Goal: Transaction & Acquisition: Book appointment/travel/reservation

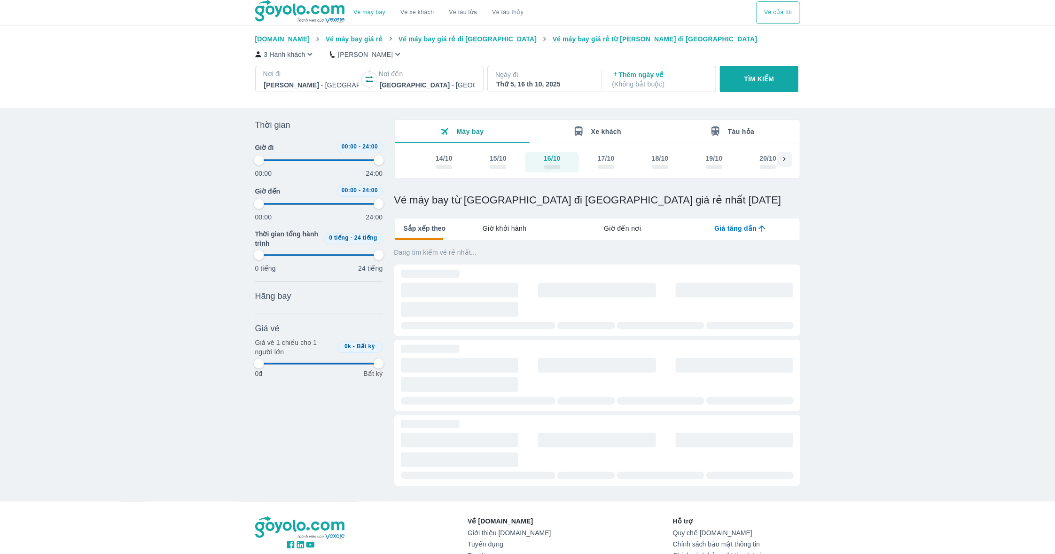
type input "97.9166666666667"
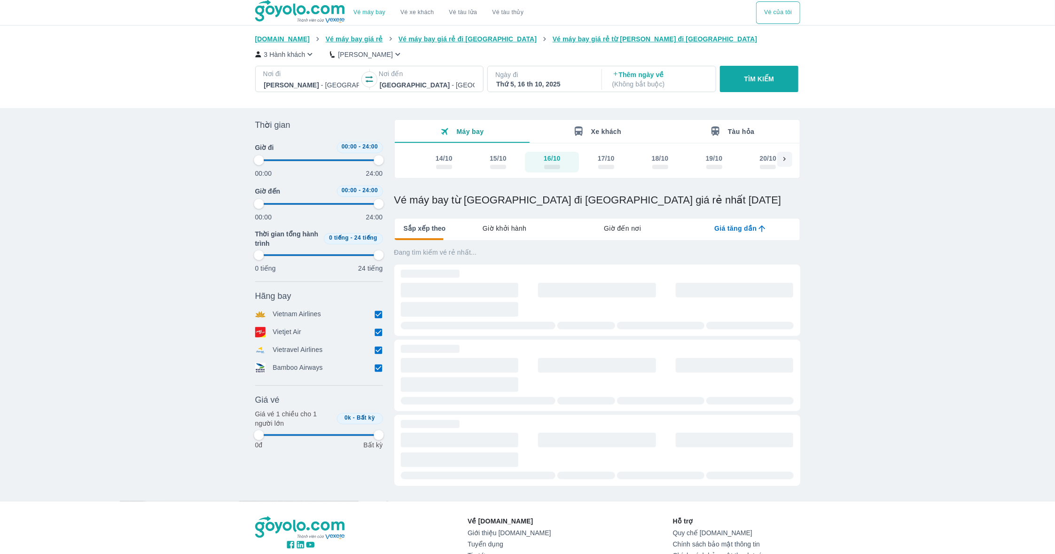
type input "97.9166666666667"
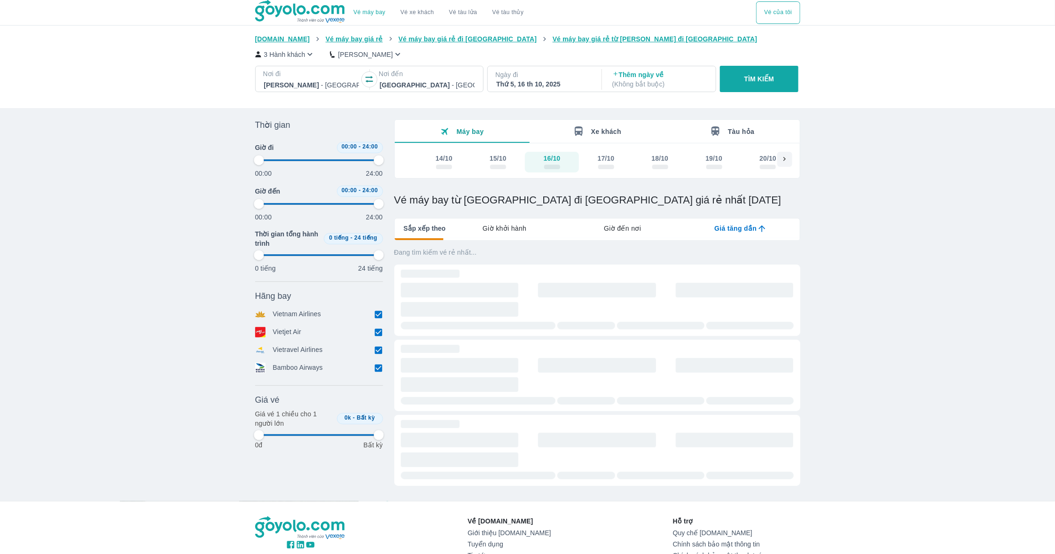
type input "97.9166666666667"
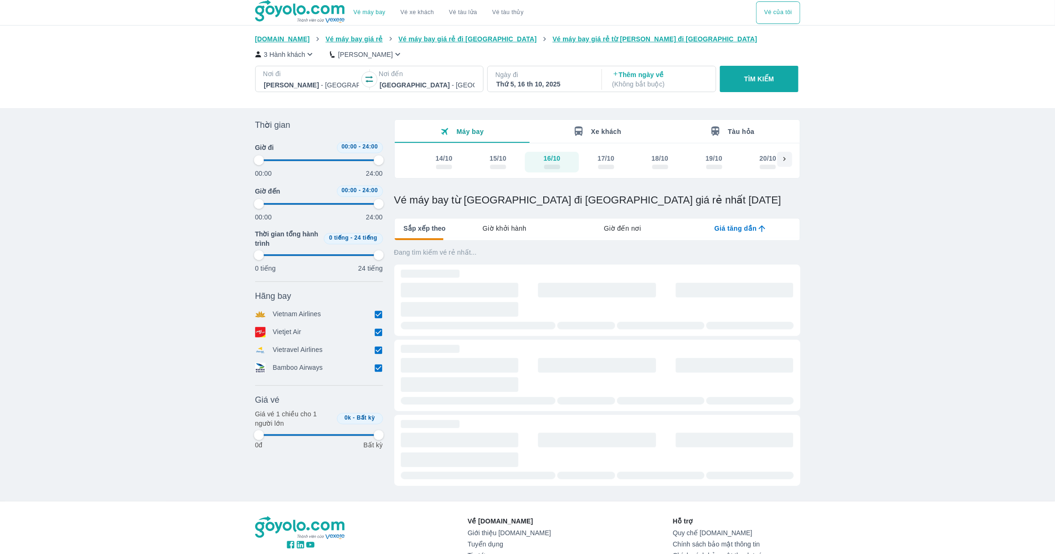
type input "97.9166666666667"
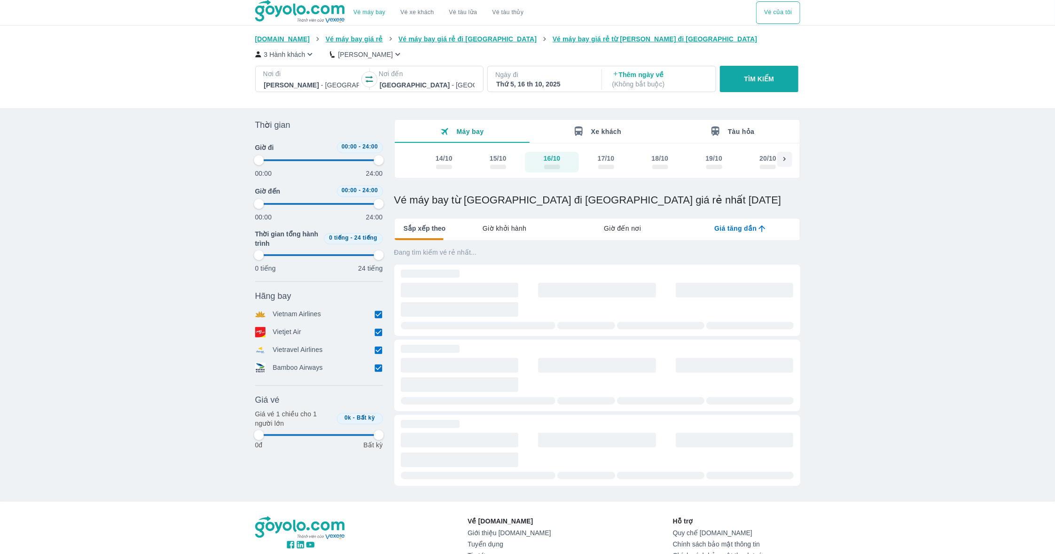
type input "97.9166666666667"
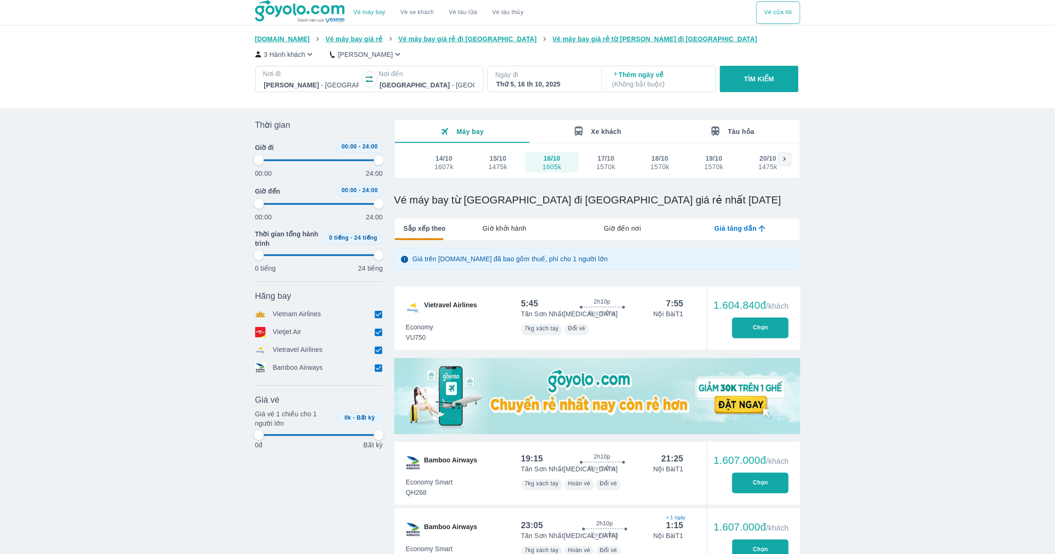
type input "97.9166666666667"
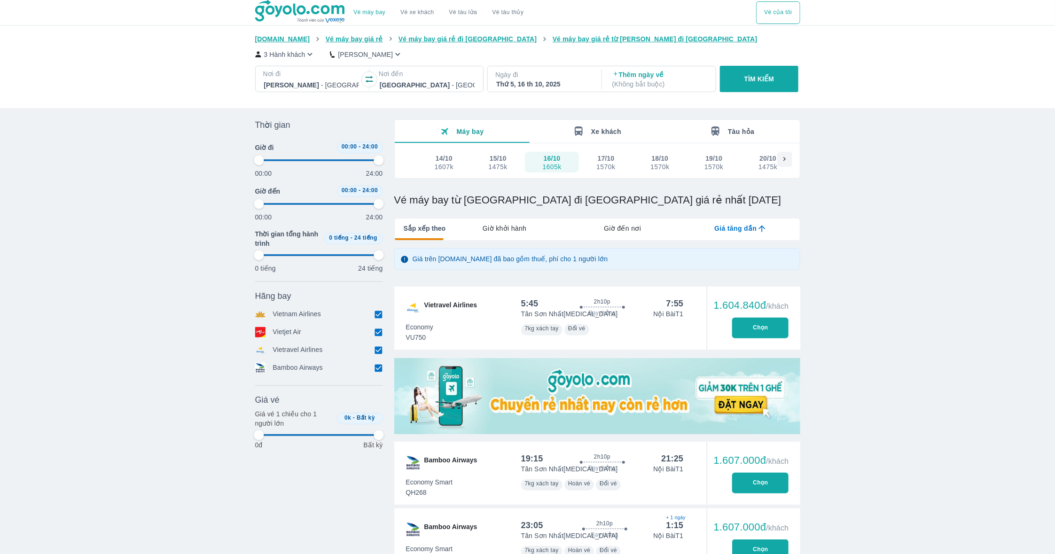
type input "97.9166666666667"
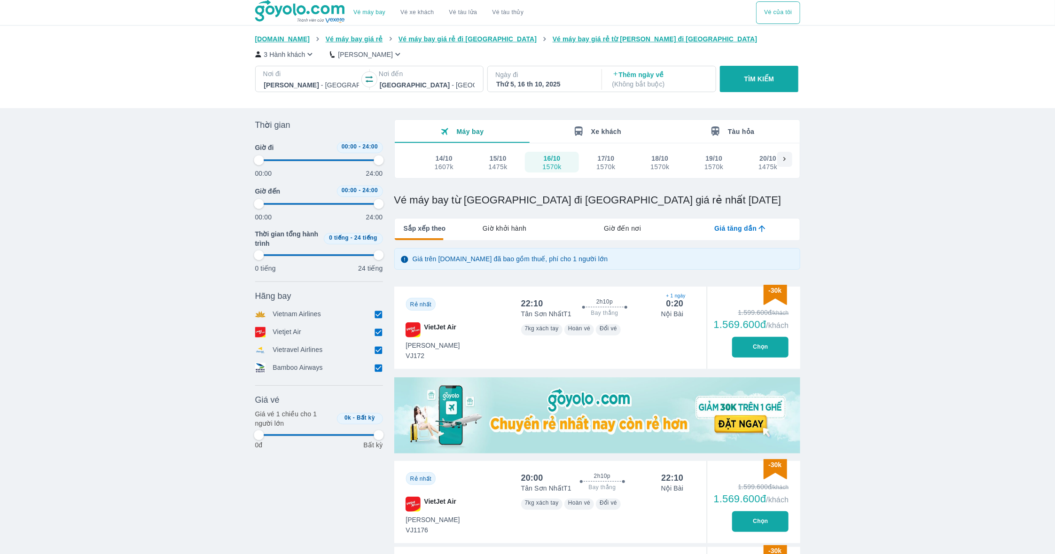
type input "97.9166666666667"
click at [613, 171] on button "17/10 1570k" at bounding box center [606, 162] width 54 height 21
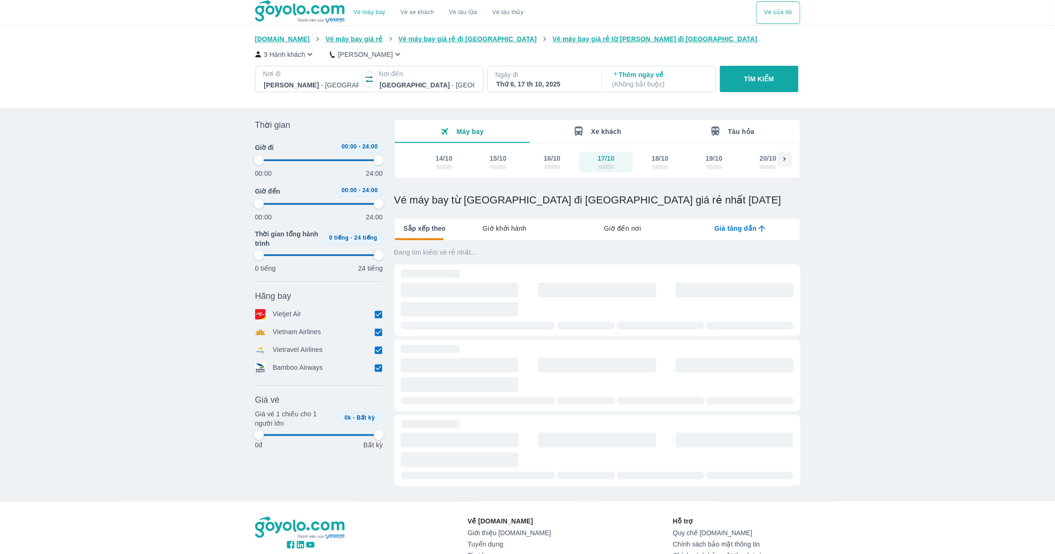
type input "97.9166666666667"
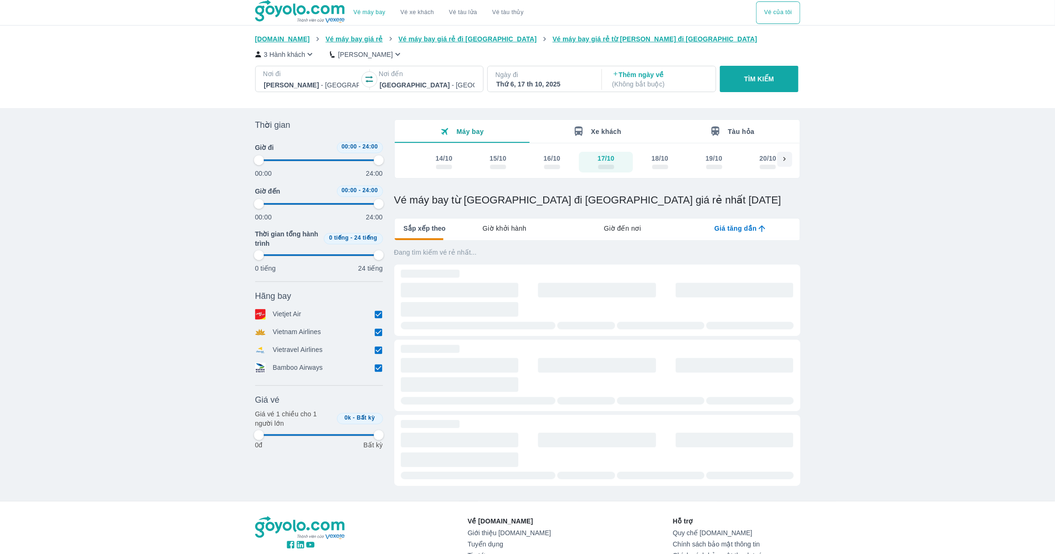
type input "97.9166666666667"
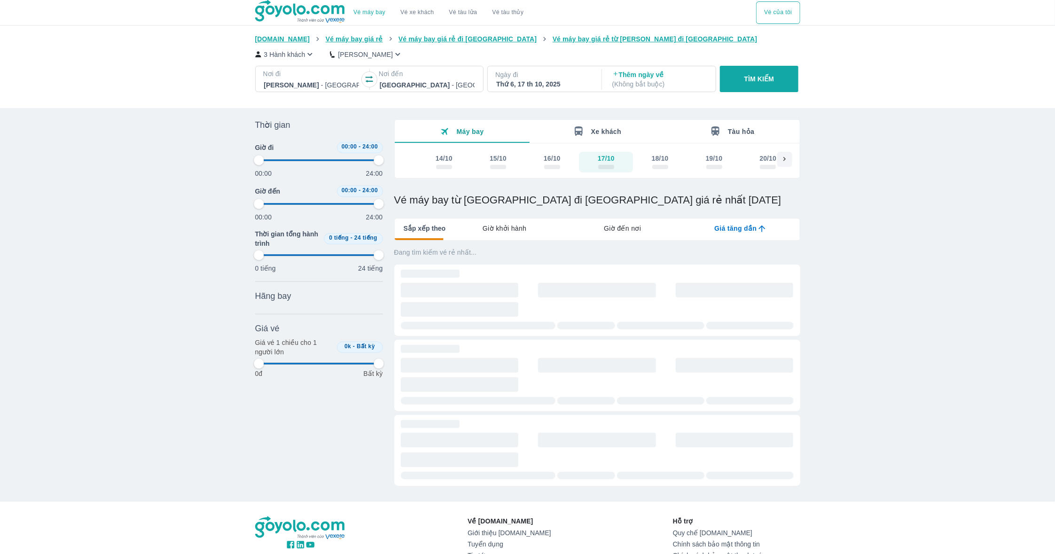
type input "97.9166666666667"
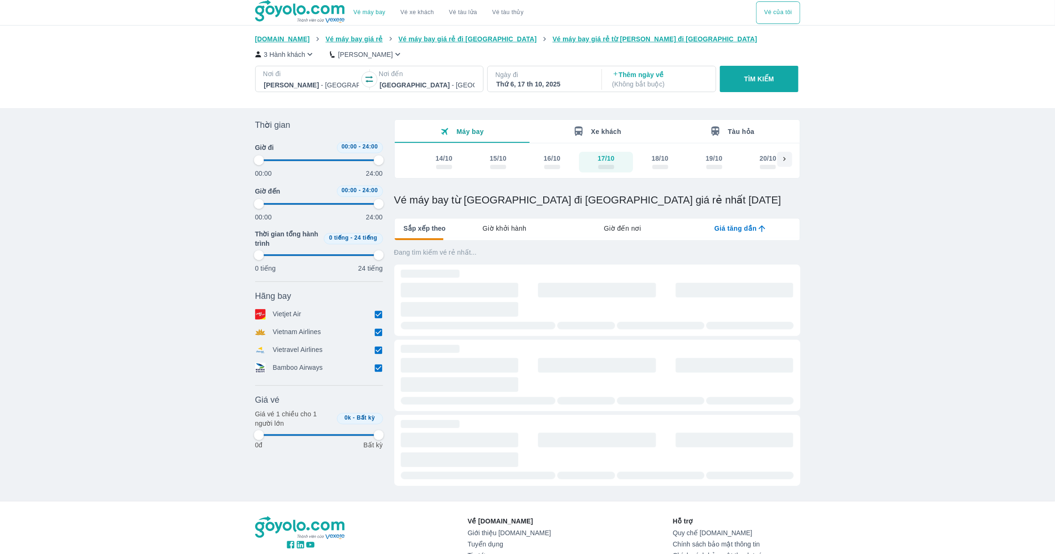
type input "97.9166666666667"
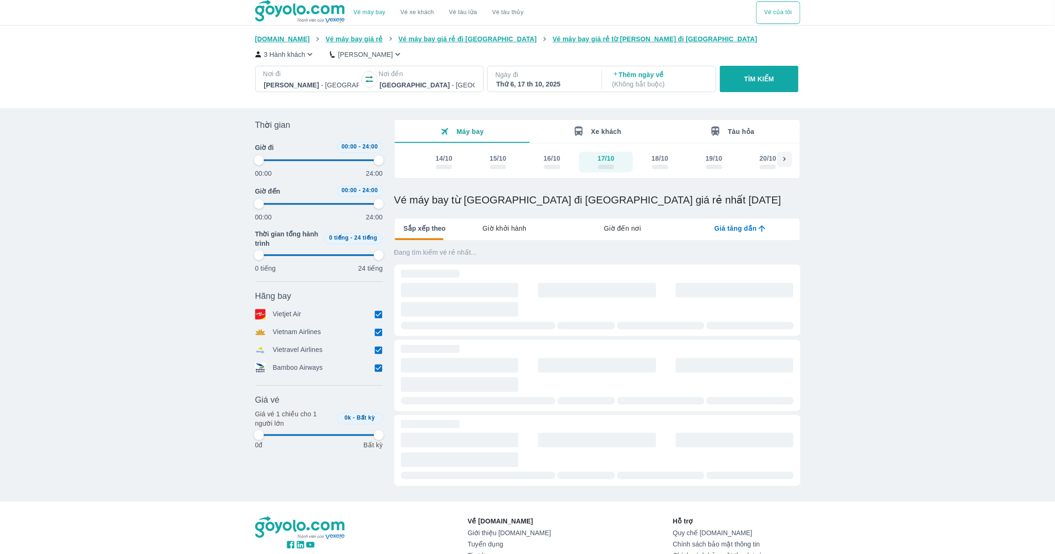
type input "97.9166666666667"
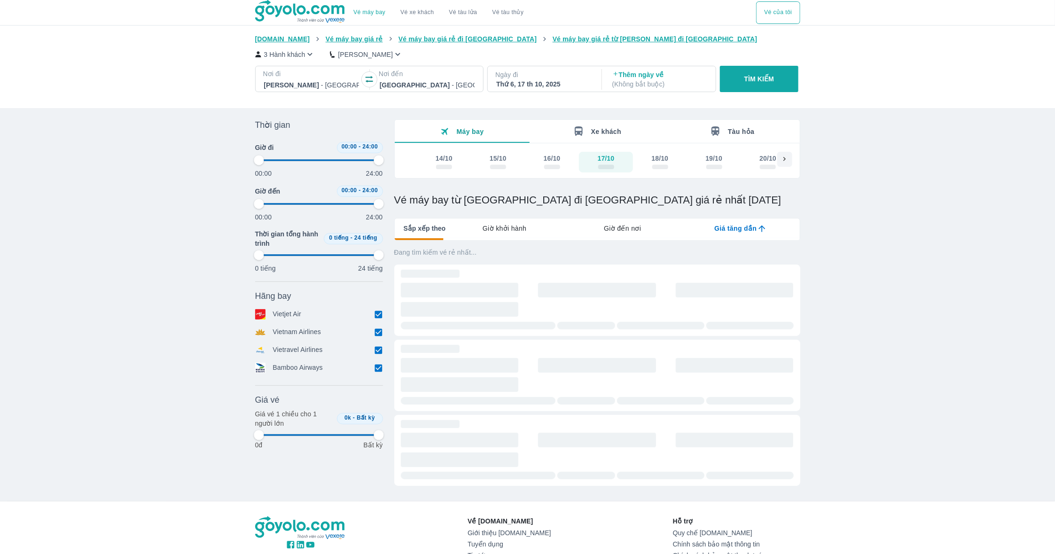
type input "97.9166666666667"
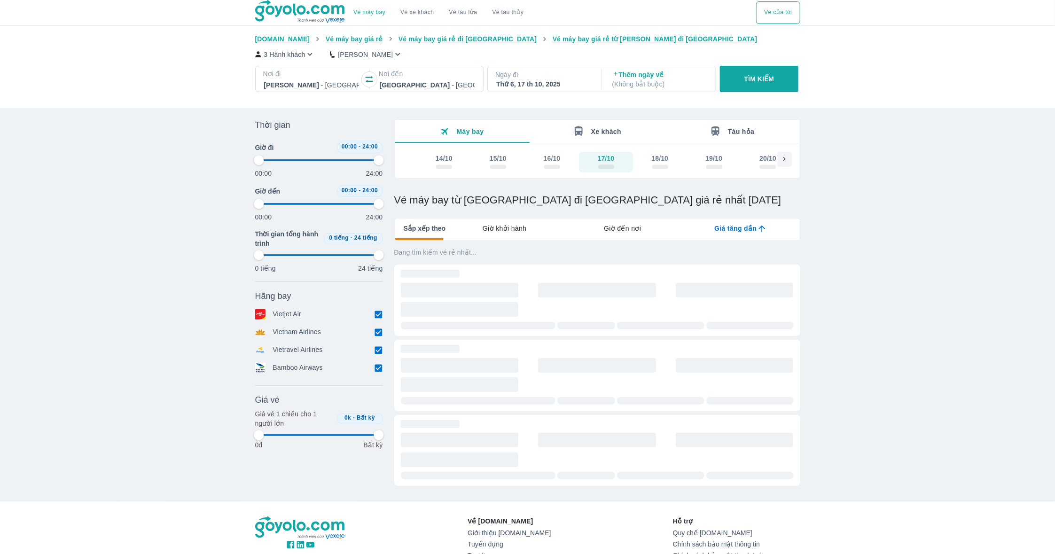
type input "97.9166666666667"
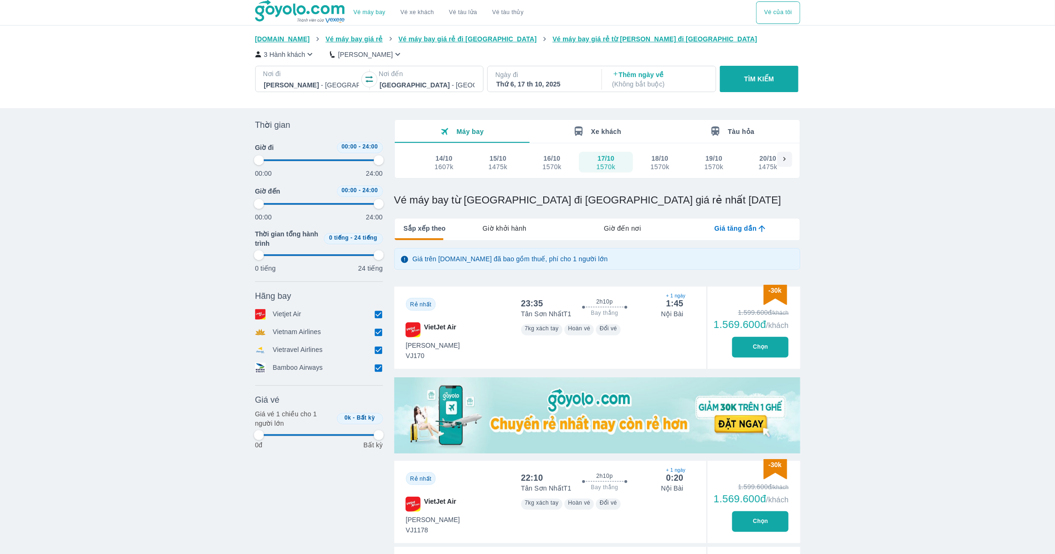
type input "97.9166666666667"
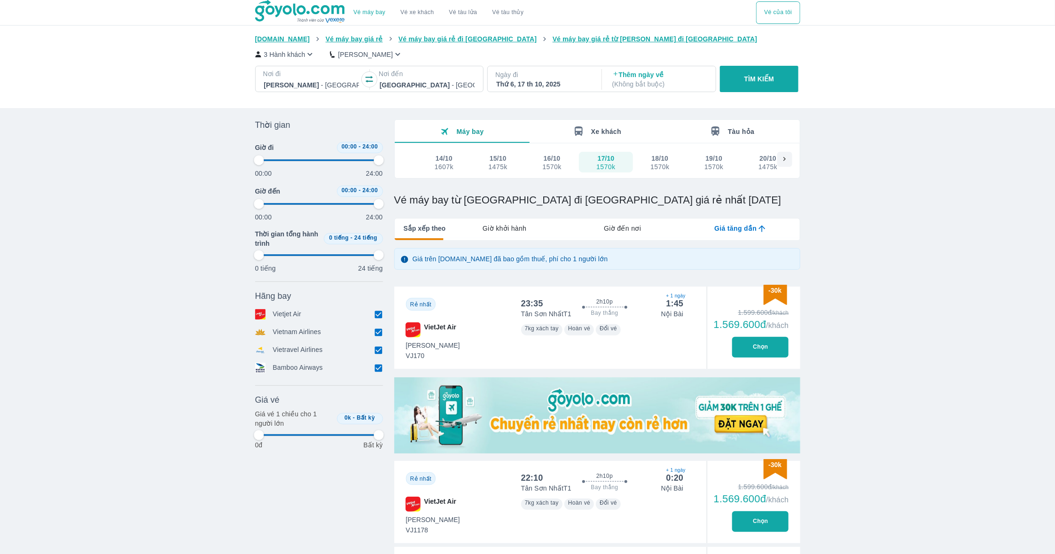
type input "97.9166666666667"
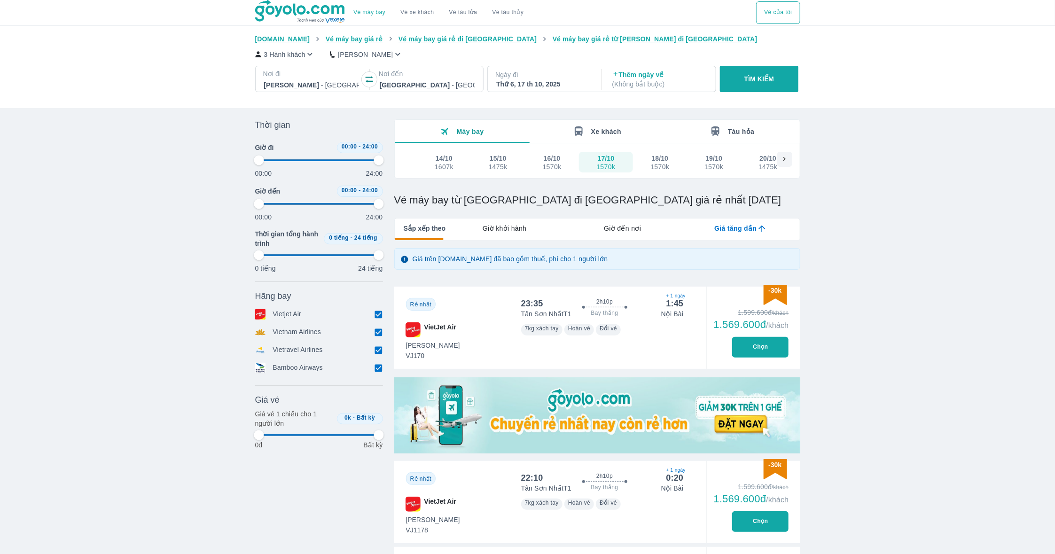
type input "97.9166666666667"
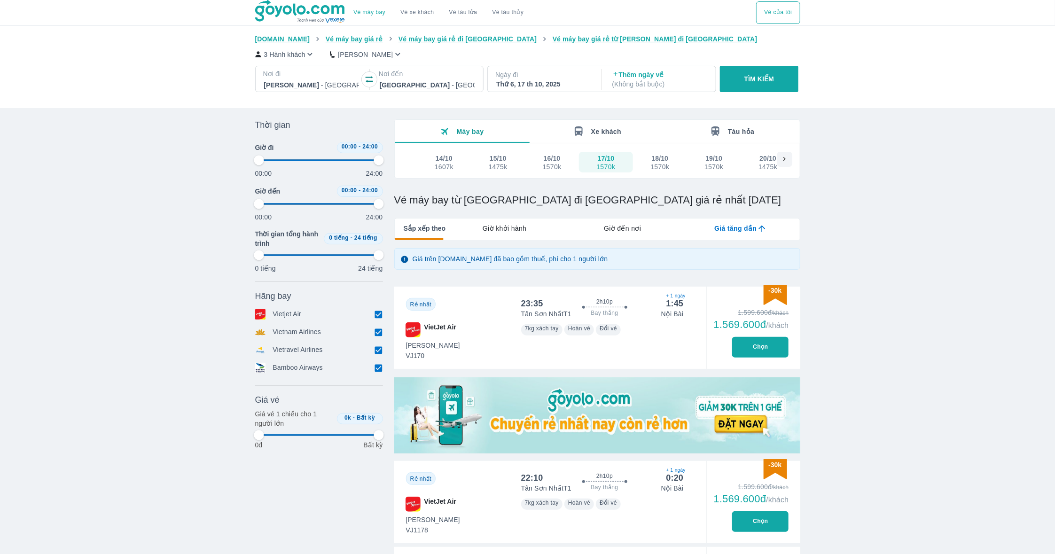
type input "97.9166666666667"
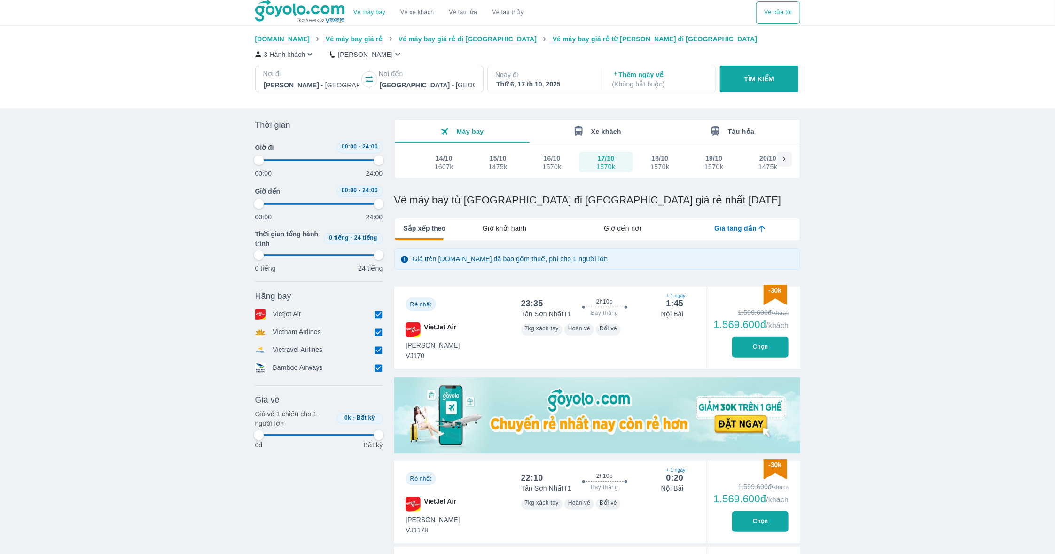
type input "97.9166666666667"
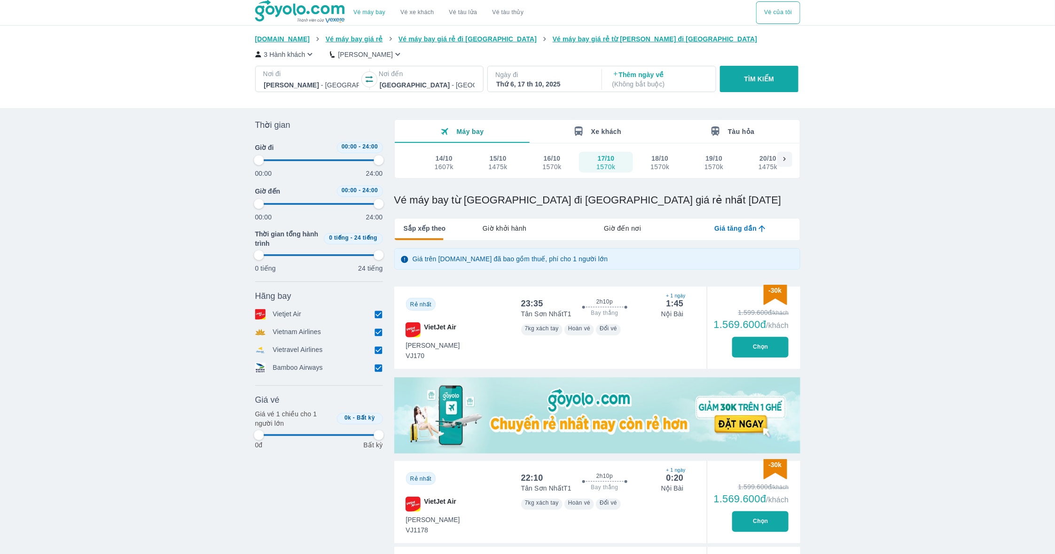
type input "97.9166666666667"
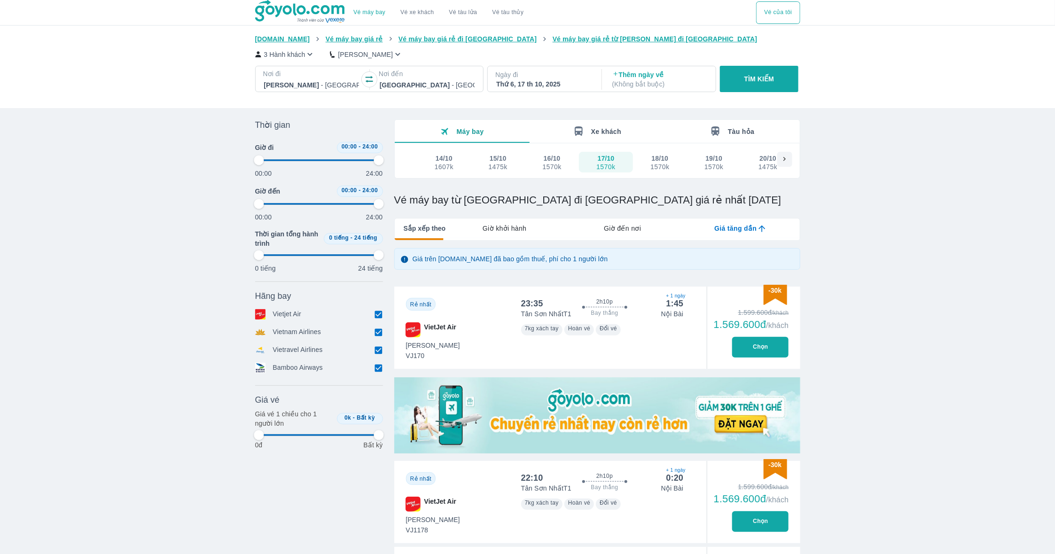
type input "97.9166666666667"
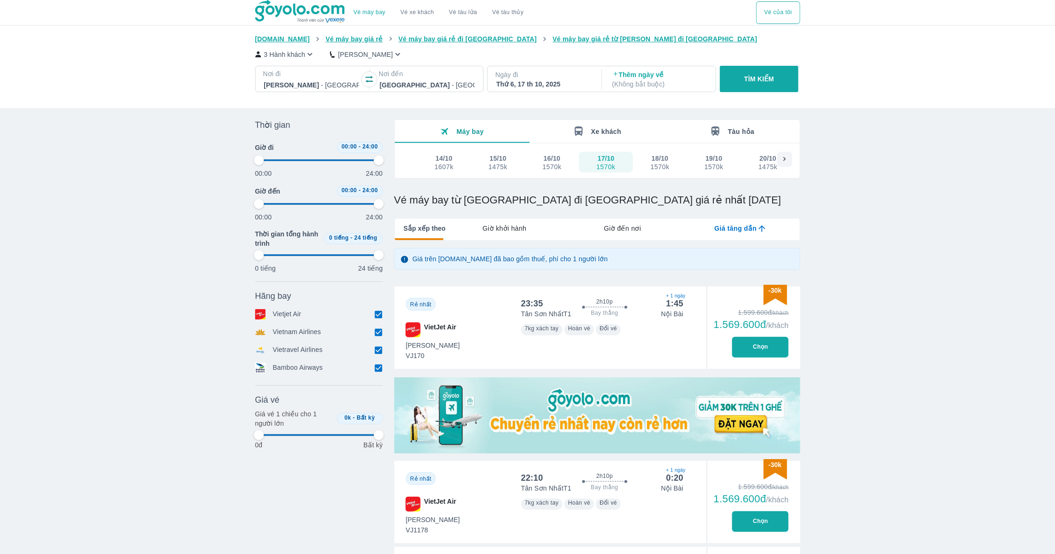
type input "97.9166666666667"
click at [717, 158] on div "19/10" at bounding box center [714, 158] width 17 height 9
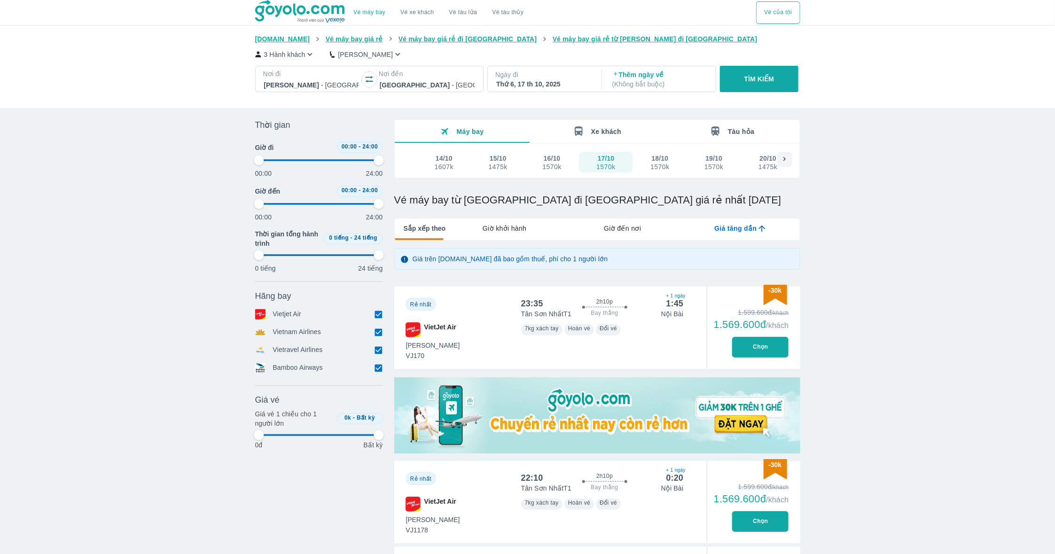
type input "97.9166666666667"
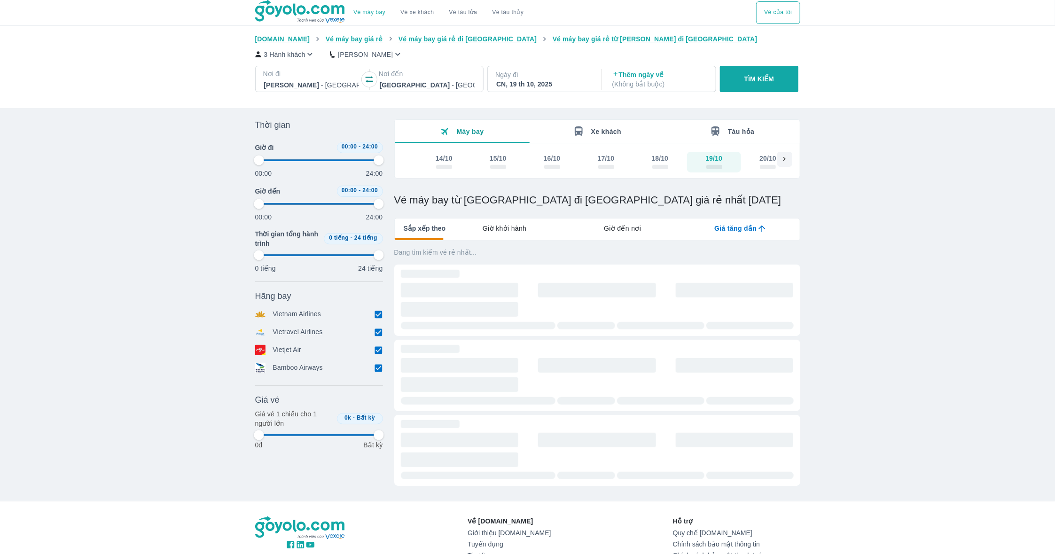
type input "97.9166666666667"
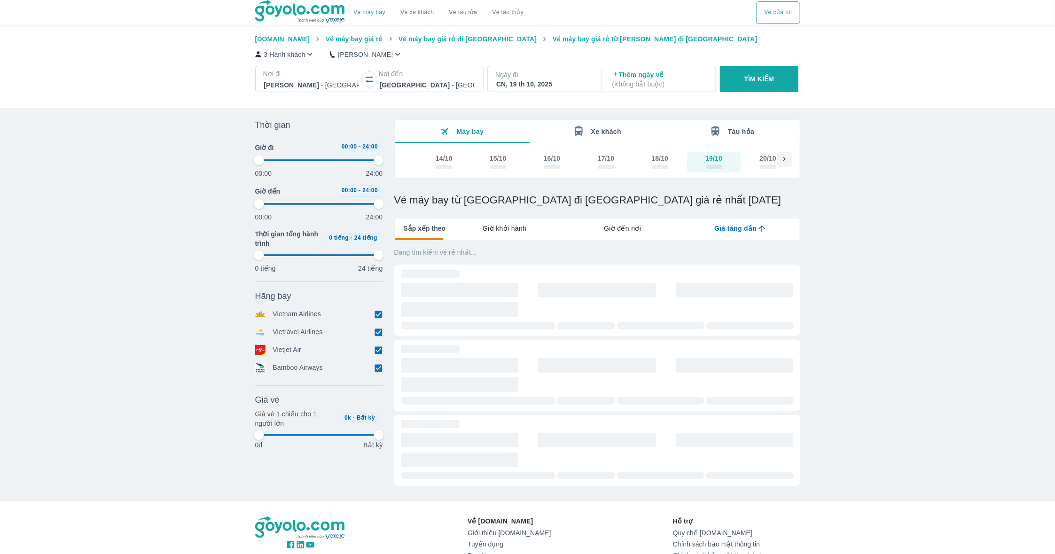
type input "97.9166666666667"
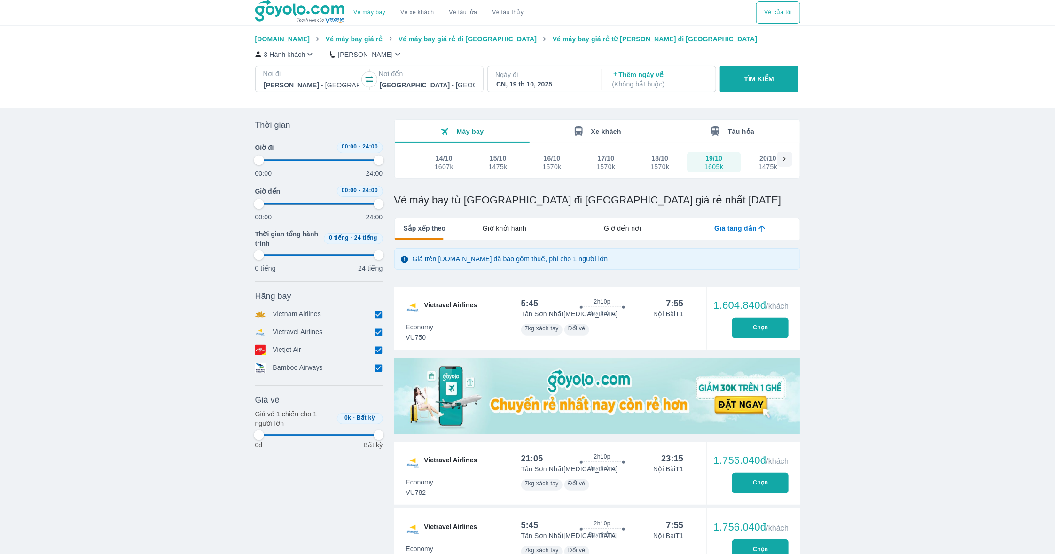
type input "97.9166666666667"
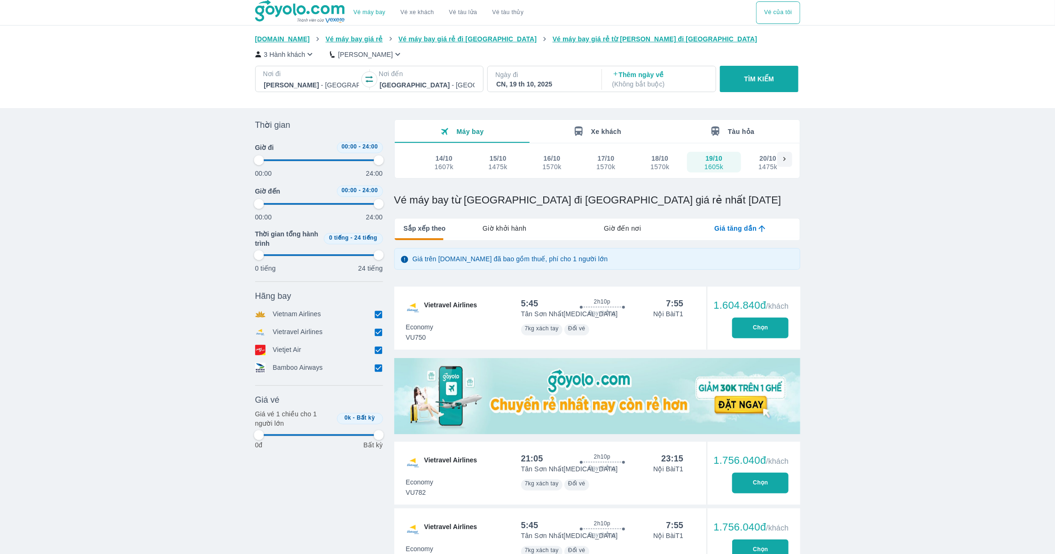
type input "97.9166666666667"
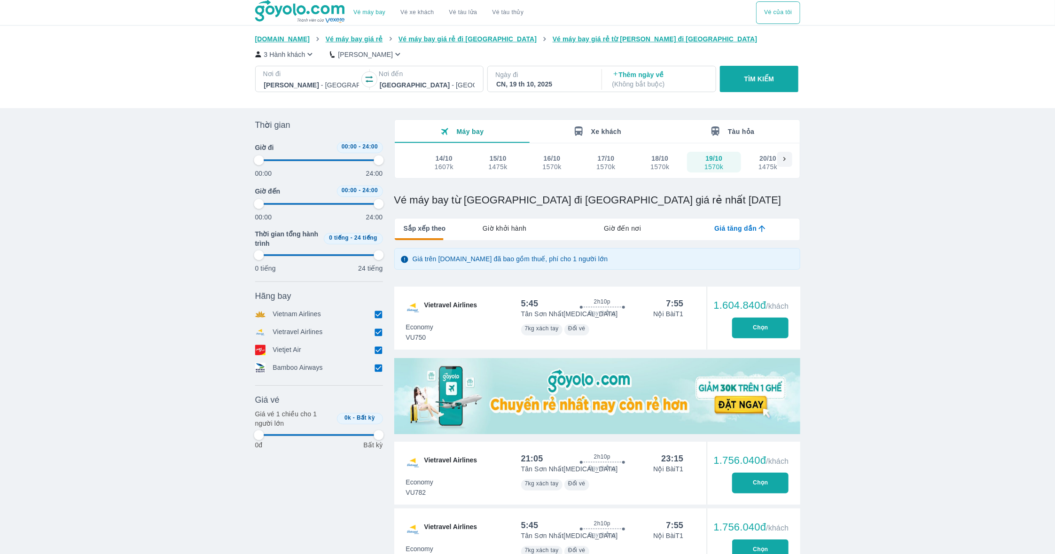
type input "97.9166666666667"
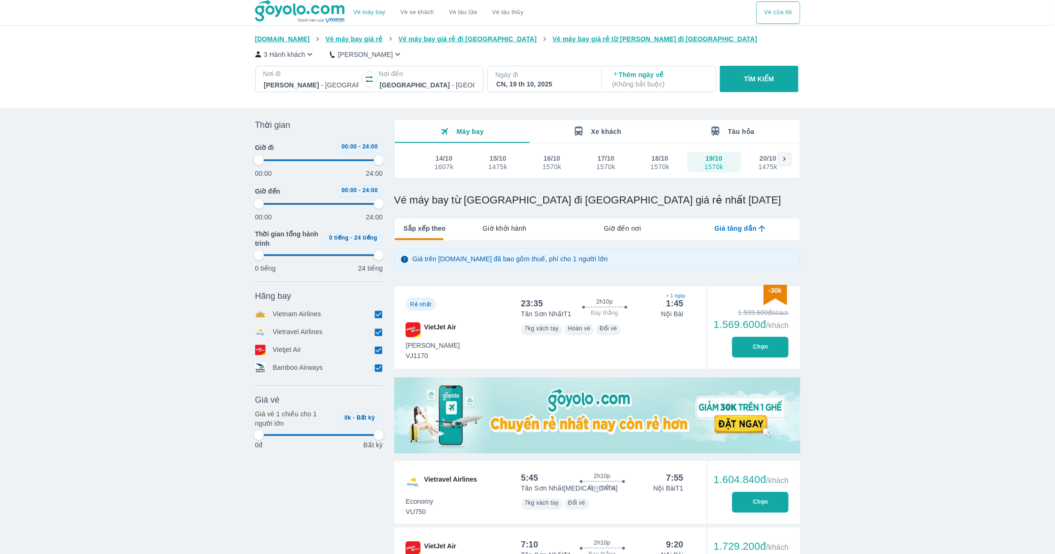
type input "97.9166666666667"
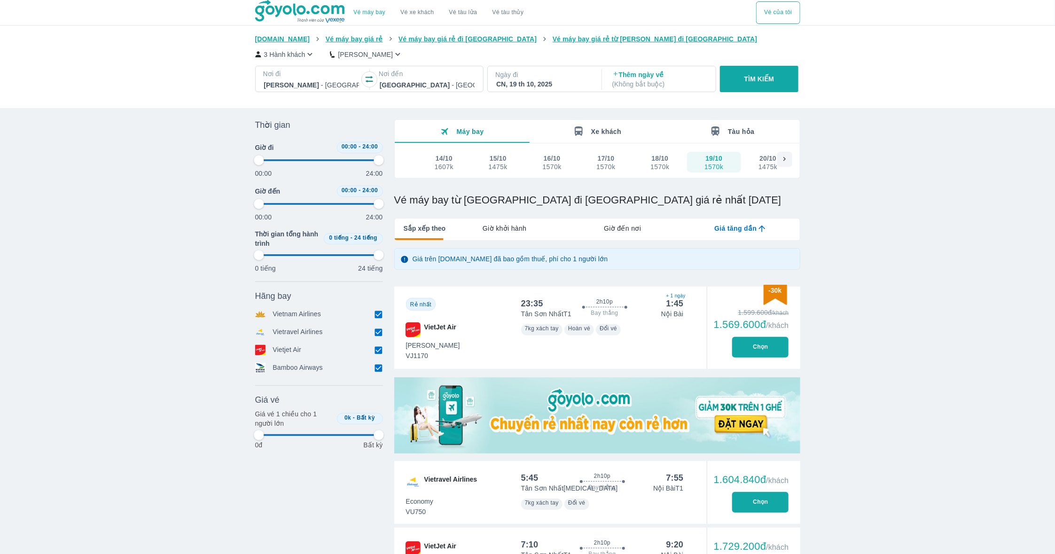
type input "97.9166666666667"
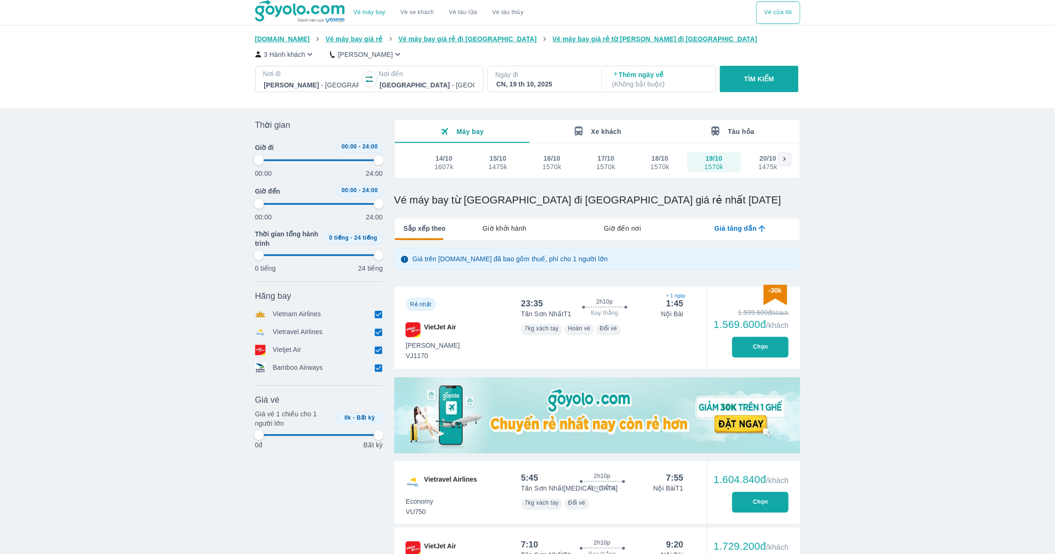
type input "97.9166666666667"
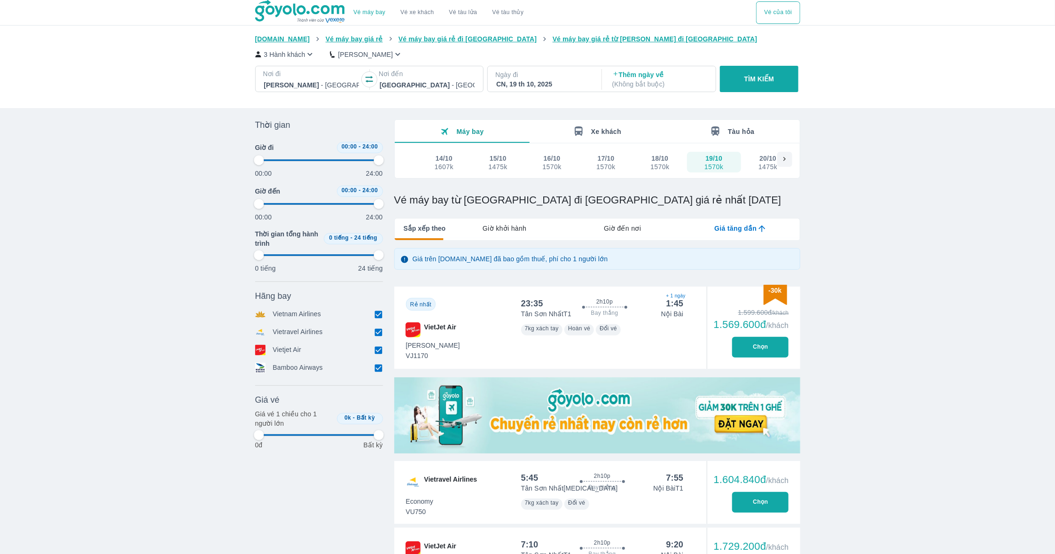
type input "97.9166666666667"
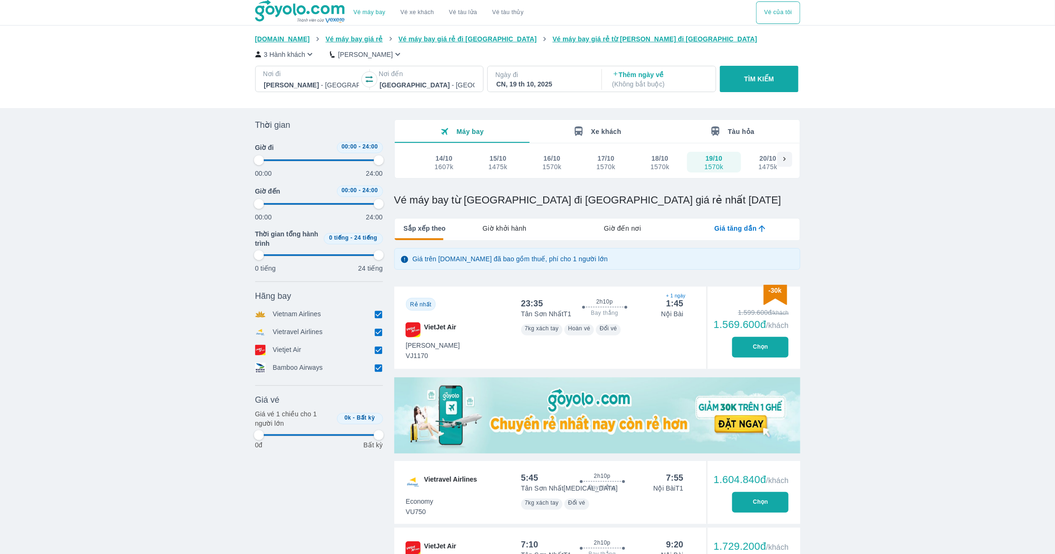
type input "97.9166666666667"
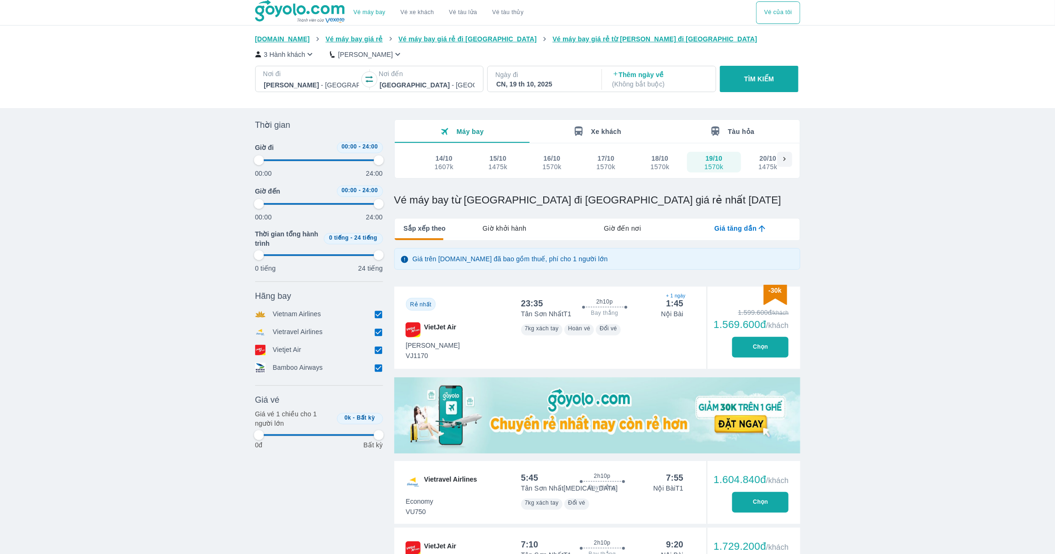
type input "97.9166666666667"
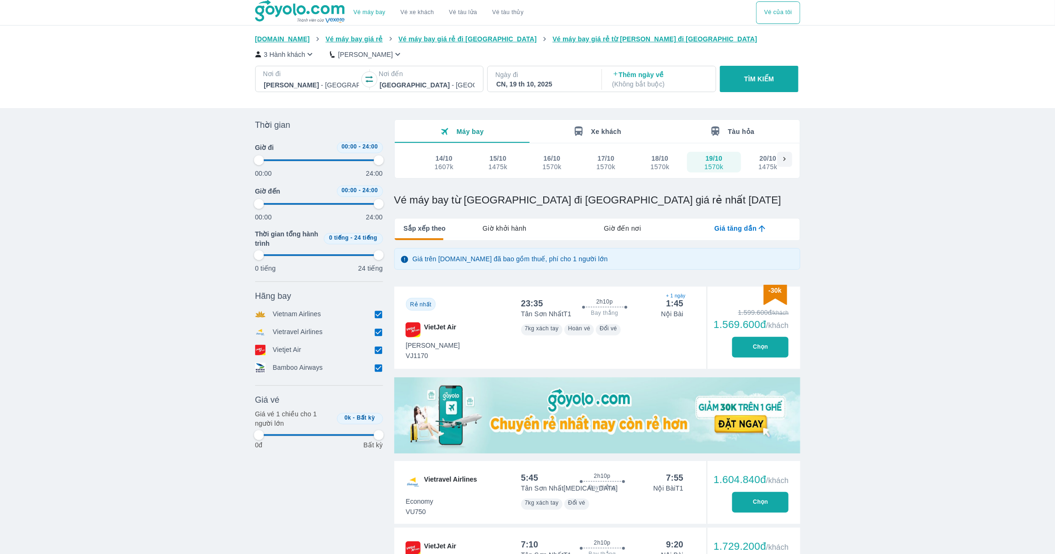
type input "97.9166666666667"
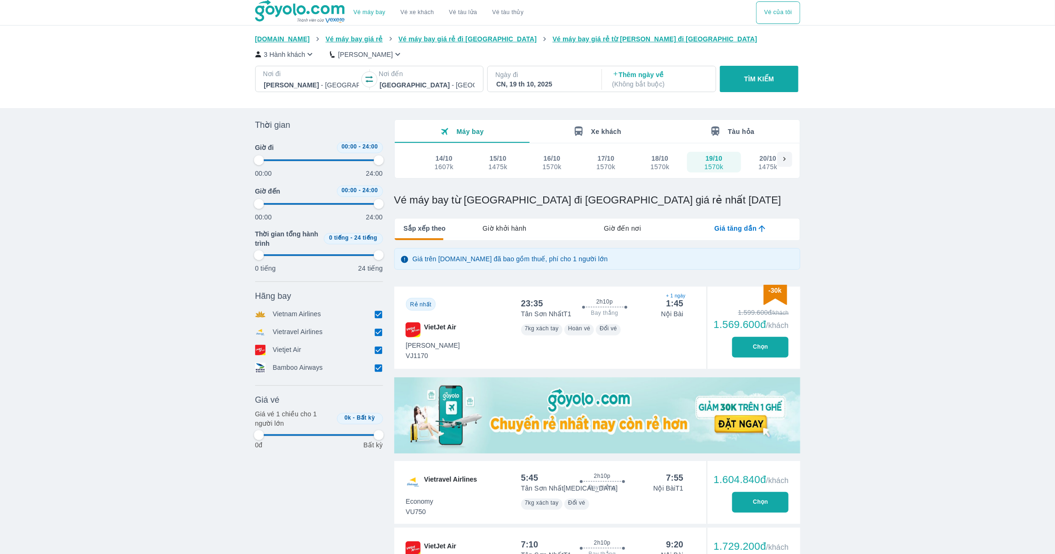
type input "97.9166666666667"
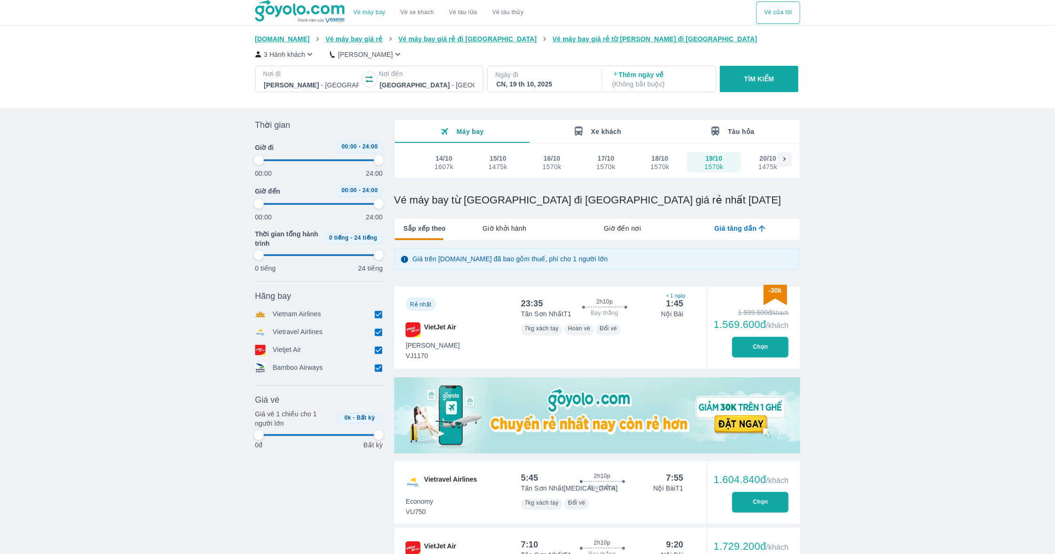
type input "97.9166666666667"
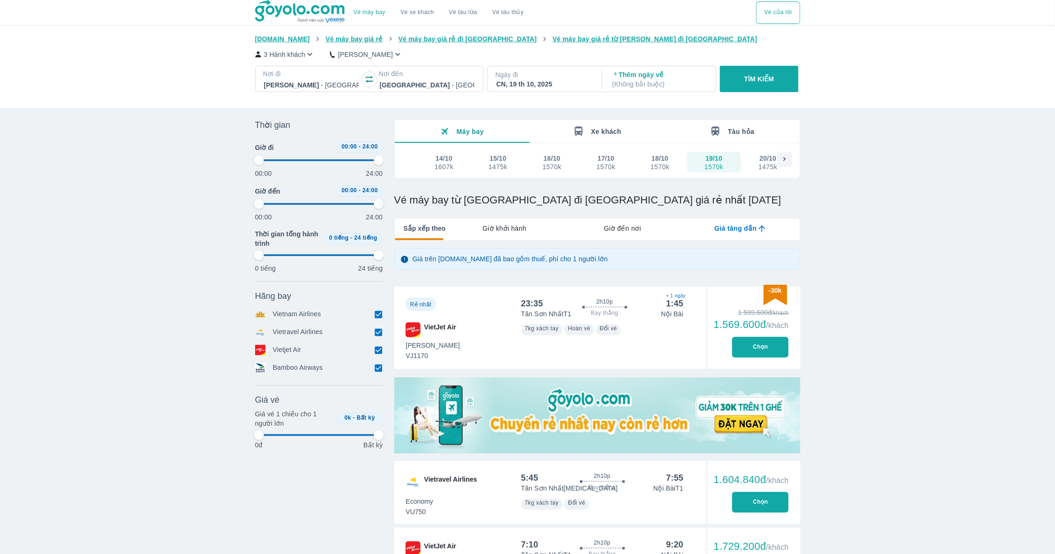
type input "97.9166666666667"
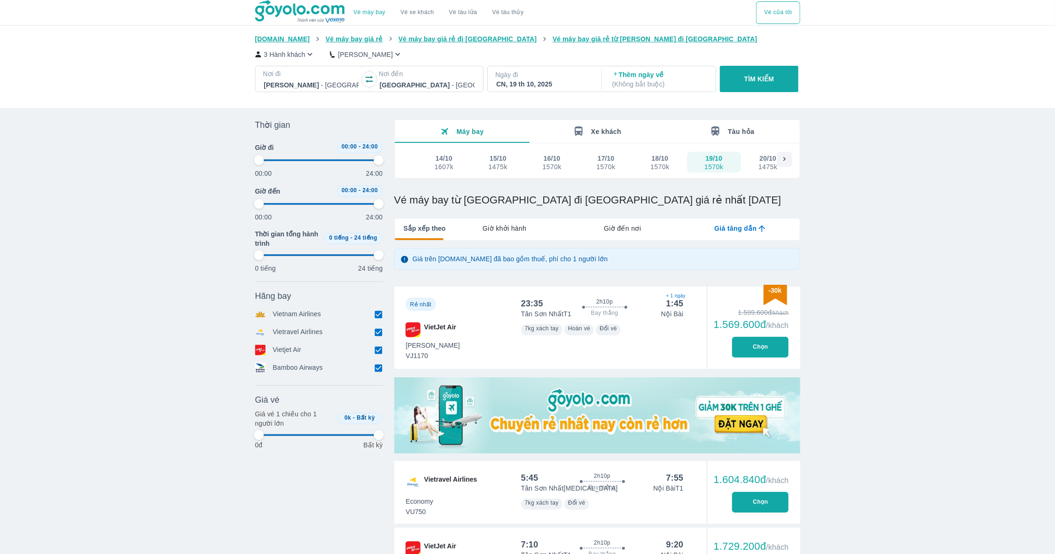
type input "97.9166666666667"
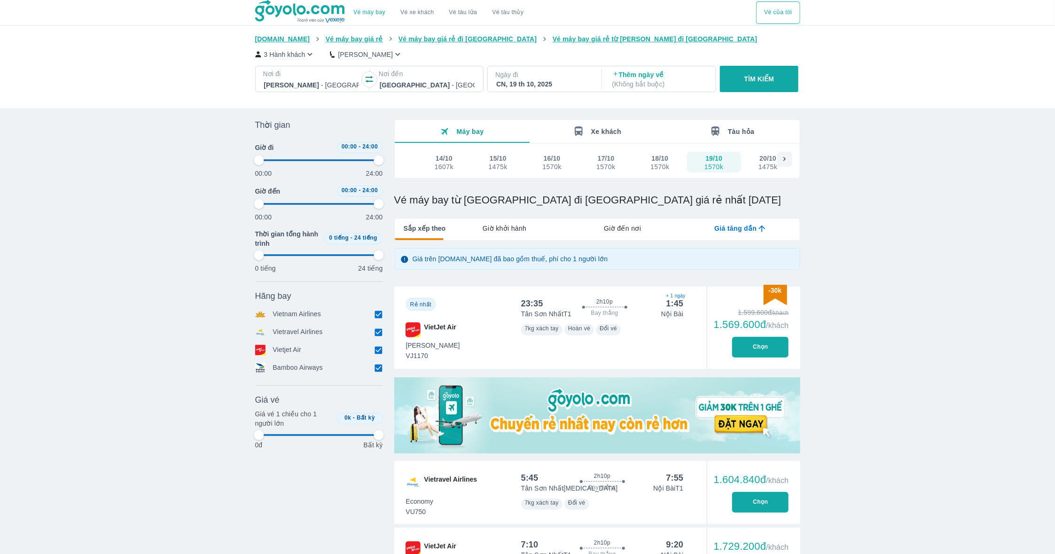
type input "97.9166666666667"
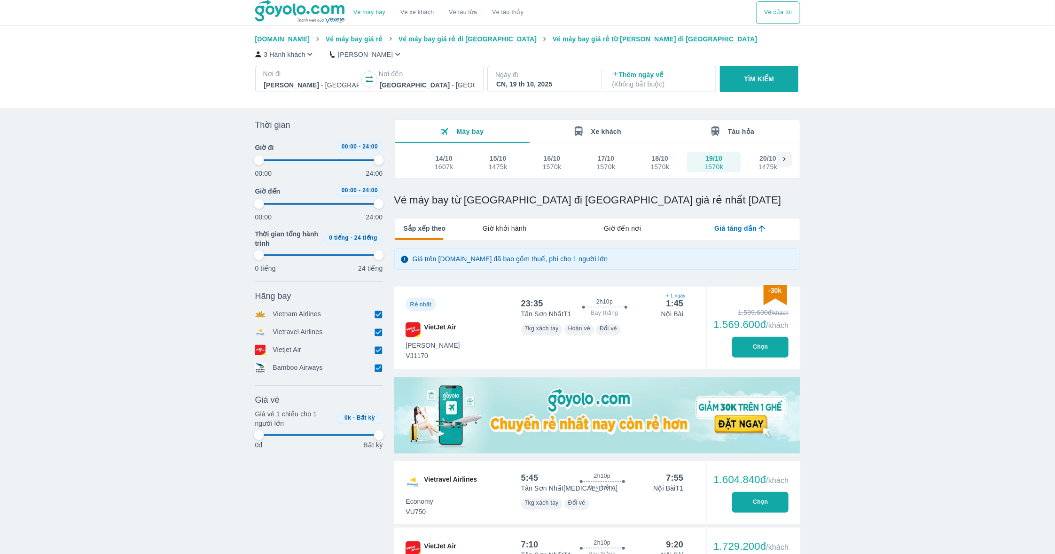
type input "97.9166666666667"
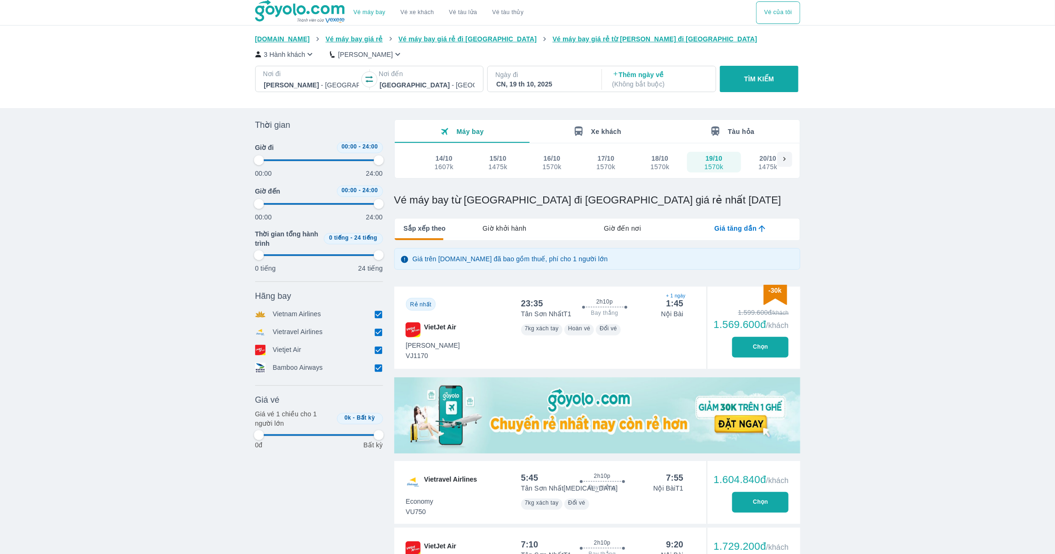
type input "97.9166666666667"
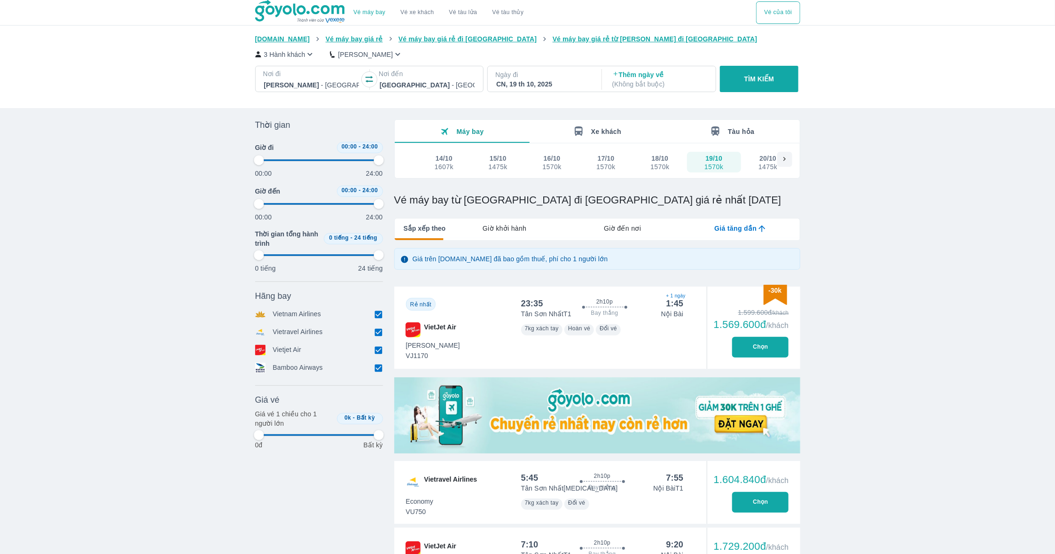
type input "97.9166666666667"
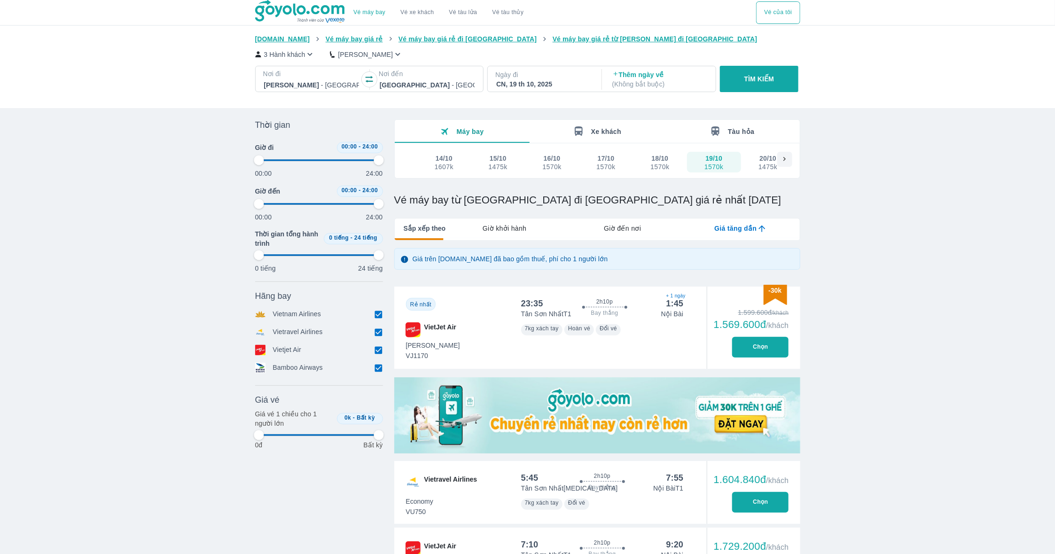
type input "97.9166666666667"
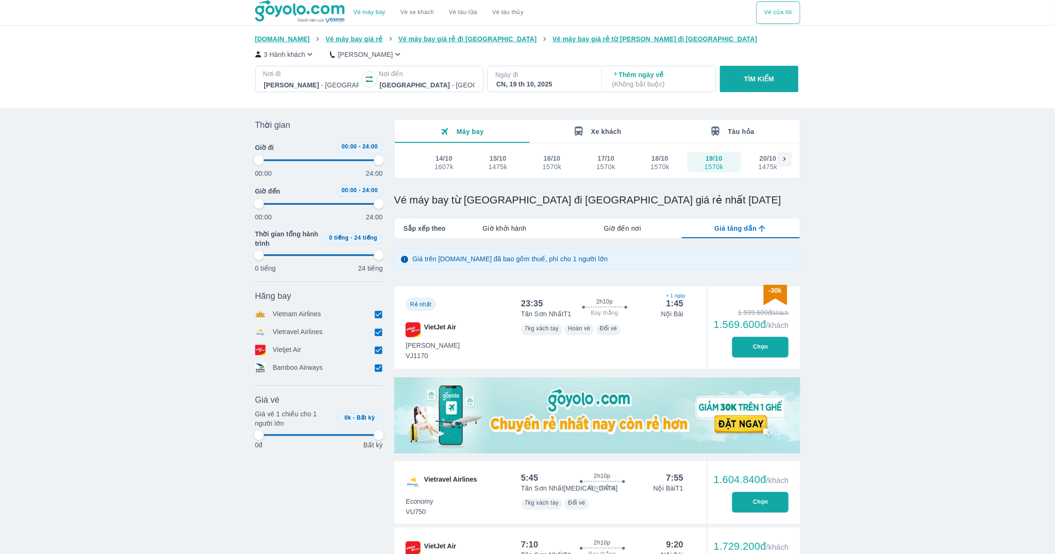
click at [768, 166] on div "1475k" at bounding box center [768, 167] width 19 height 8
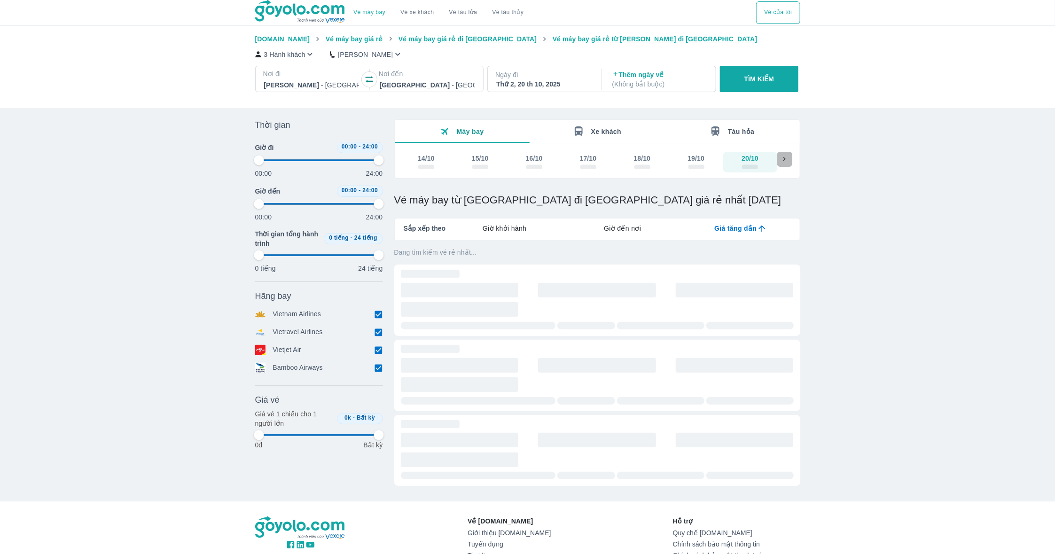
click at [789, 157] on div at bounding box center [785, 159] width 15 height 15
click at [588, 169] on div "scrollable day and price" at bounding box center [588, 167] width 16 height 8
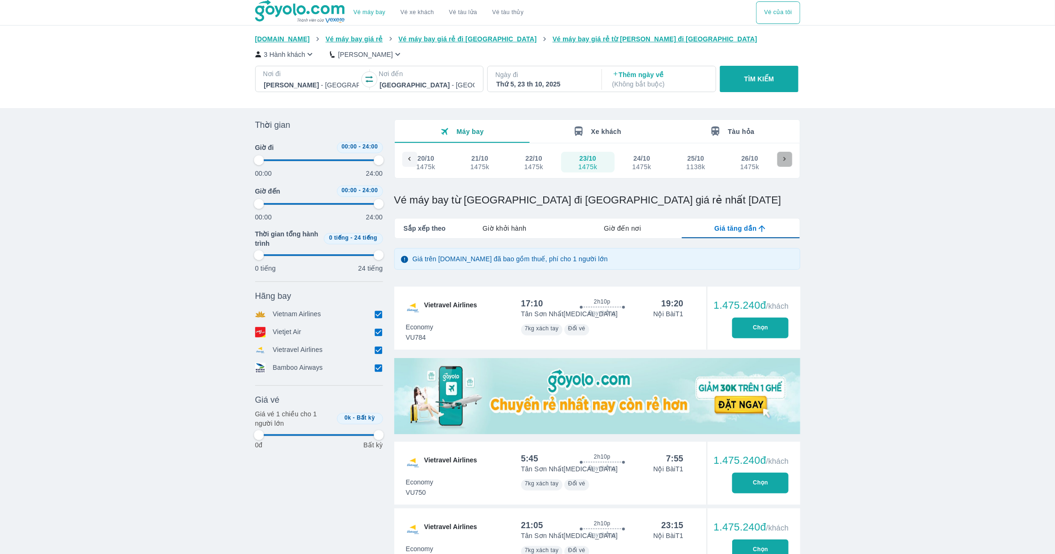
click at [778, 164] on div at bounding box center [785, 159] width 15 height 15
click at [599, 164] on button "29/10 1475k" at bounding box center [588, 162] width 54 height 21
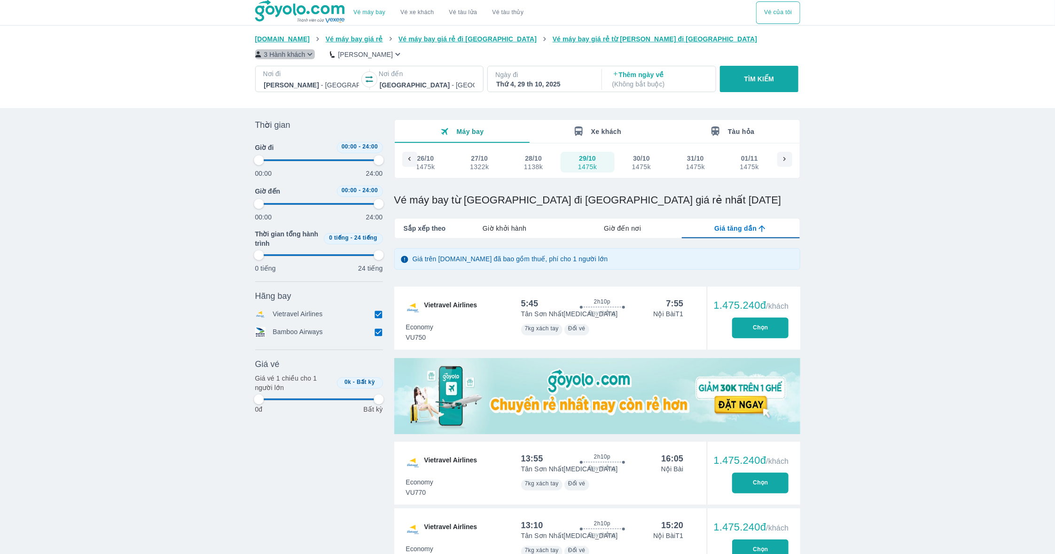
click at [285, 55] on p "3 Hành khách" at bounding box center [284, 54] width 41 height 9
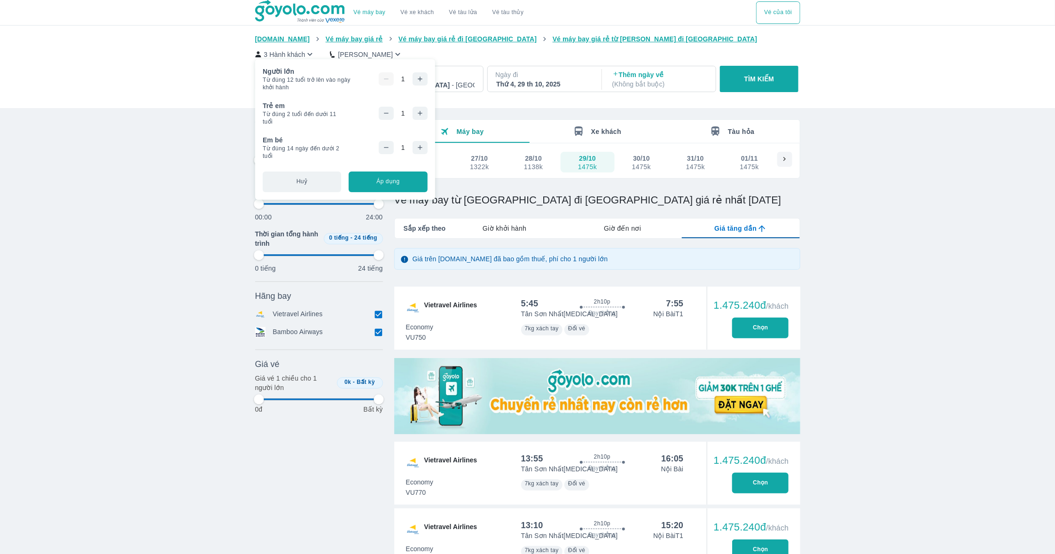
click at [399, 112] on div "1" at bounding box center [403, 113] width 49 height 13
click at [396, 119] on div "1" at bounding box center [403, 113] width 49 height 13
click at [394, 115] on button "button" at bounding box center [386, 113] width 15 height 13
click at [393, 151] on button "button" at bounding box center [386, 147] width 15 height 13
click at [393, 195] on div "Người lớn Từ đúng 12 tuổi trở lên vào ngày khởi hành 1 Bạn chỉ có thể đặt 9 hàn…" at bounding box center [345, 129] width 180 height 141
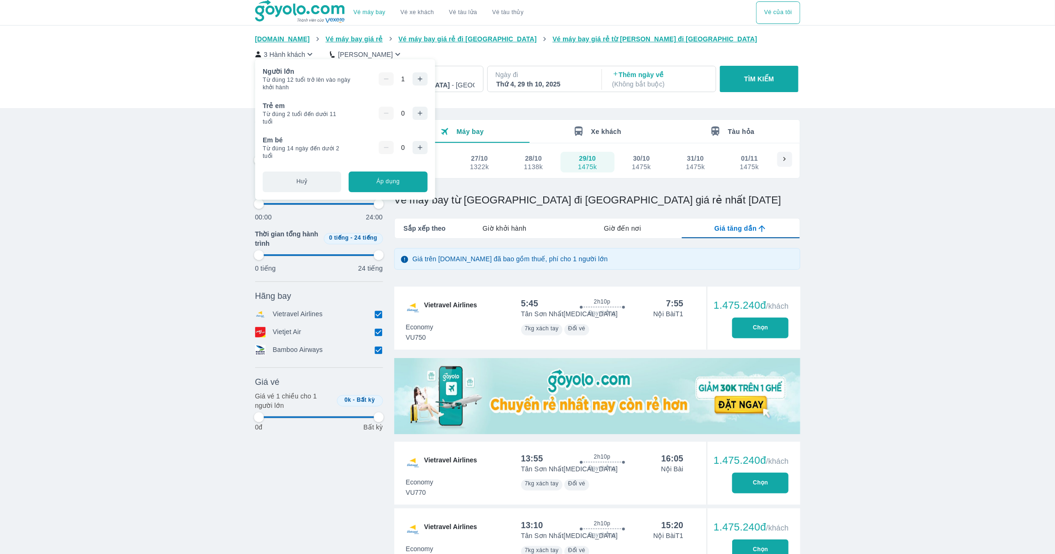
click at [392, 188] on button "Áp dụng" at bounding box center [388, 182] width 79 height 21
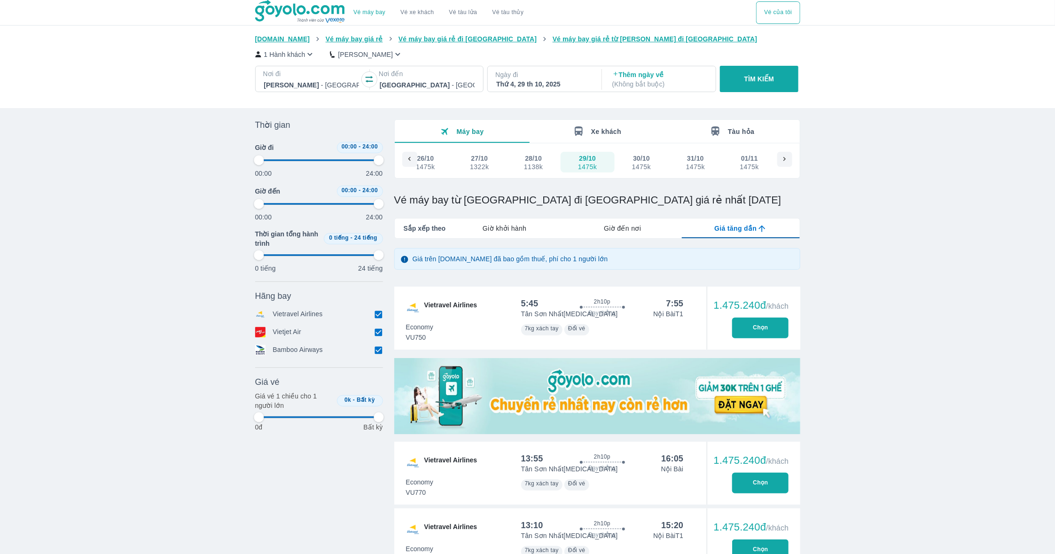
click at [739, 163] on button "01/11 1475k" at bounding box center [750, 162] width 54 height 21
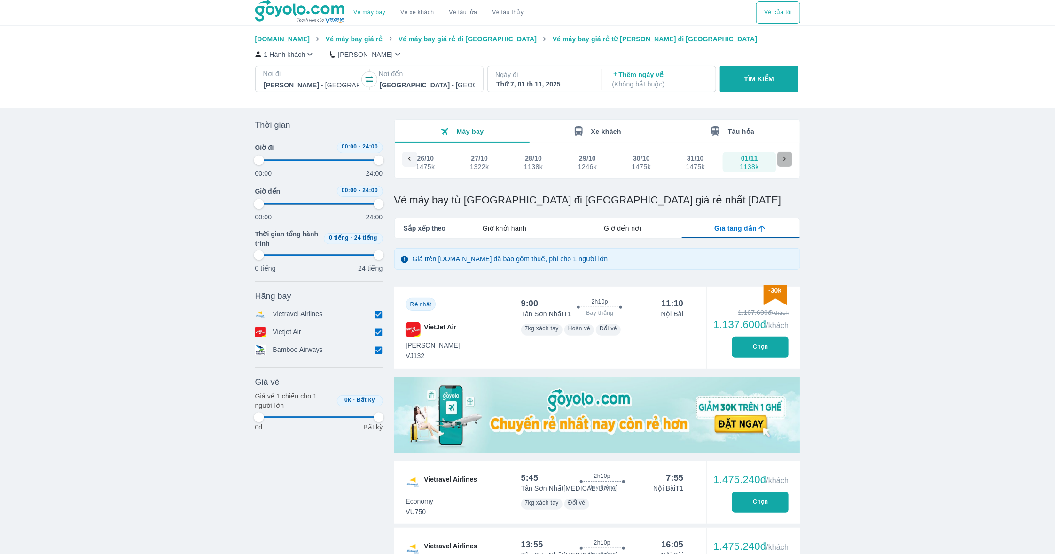
click at [787, 164] on div at bounding box center [785, 159] width 15 height 15
click at [597, 167] on div "1138k" at bounding box center [587, 167] width 19 height 8
